Goal: Transaction & Acquisition: Purchase product/service

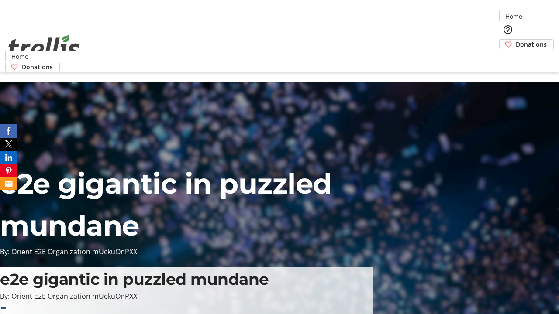
click at [516, 40] on span "Donations" at bounding box center [531, 44] width 31 height 9
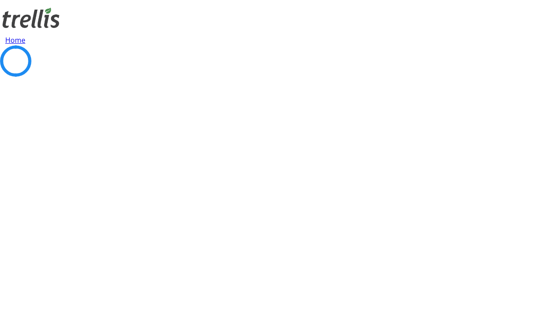
select select "CA"
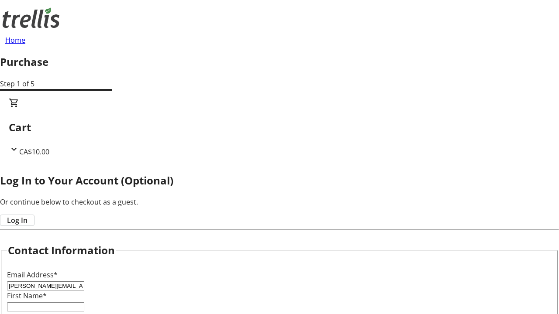
type input "[PERSON_NAME][EMAIL_ADDRESS][DOMAIN_NAME]"
type input "[PERSON_NAME]"
type input "Waters"
type input "[STREET_ADDRESS][PERSON_NAME]"
type input "Kelowna"
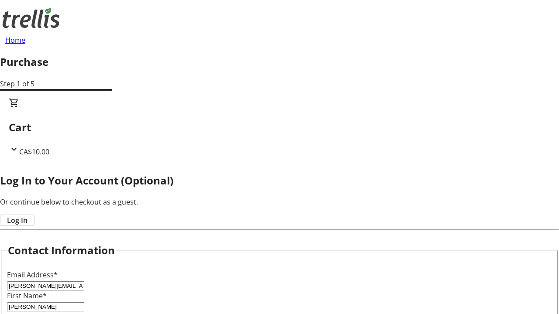
select select "BC"
type input "Kelowna"
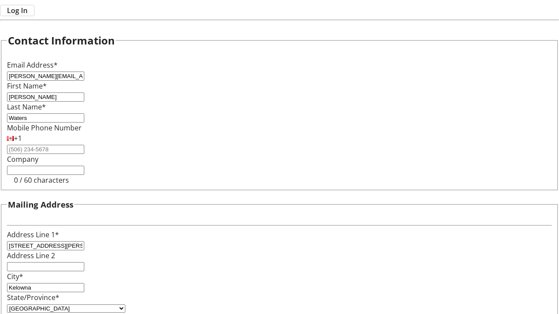
type input "V1Y 0C2"
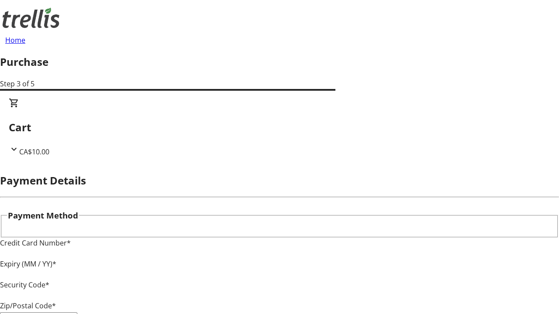
type input "V1Y 0C2"
